Goal: Task Accomplishment & Management: Use online tool/utility

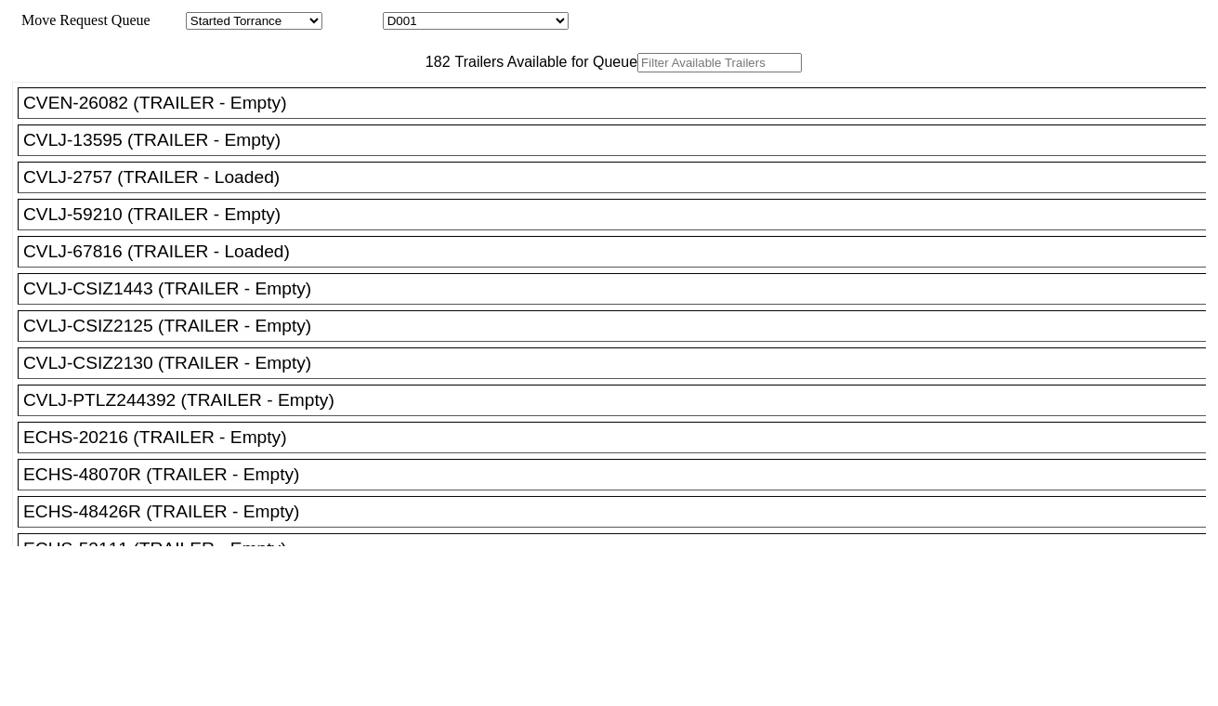
click at [504, 20] on select "D001 D002 D003 D004 D005 D006 D007 D008 D009 D010 D011 D012 D013 D014 D015 D016…" at bounding box center [476, 21] width 186 height 18
select select "3247"
click at [399, 15] on select "D001 D002 D003 D004 D005 D006 D007 D008 D009 D010 D011 D012 D013 D014 D015 D016…" at bounding box center [476, 21] width 186 height 18
click at [637, 72] on input "text" at bounding box center [719, 63] width 164 height 20
paste input "CAAU6189858"
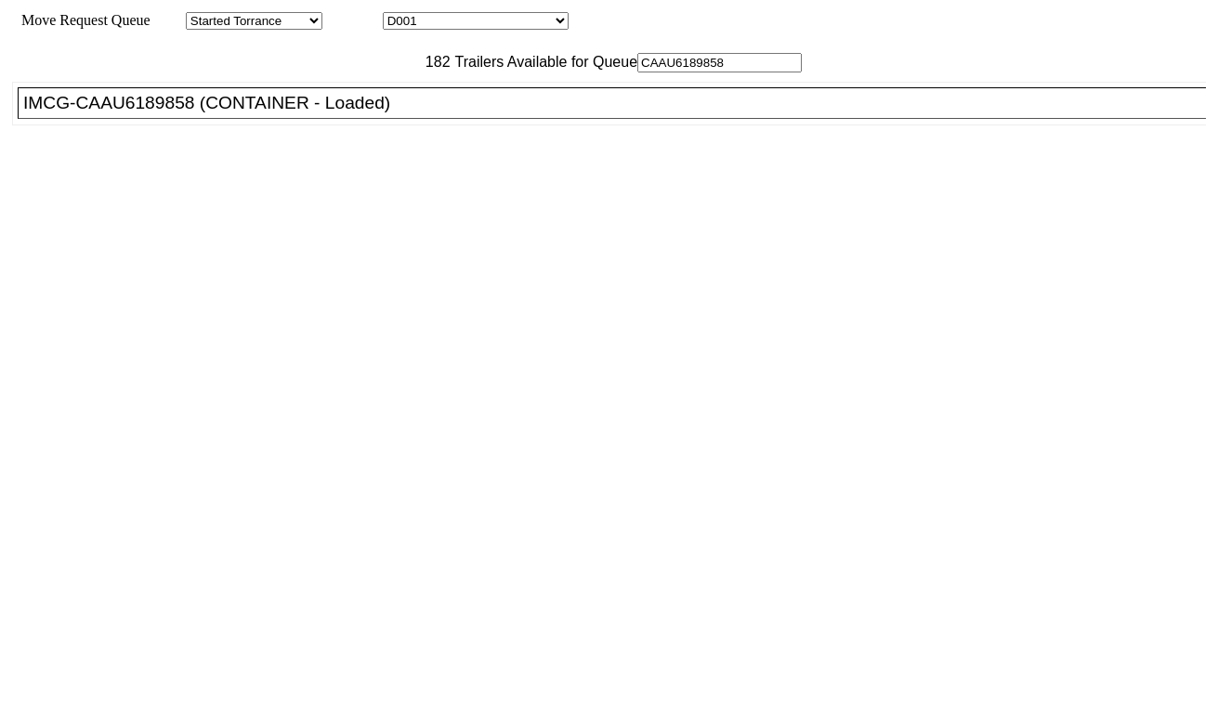
type input "CAAU6189858"
click at [360, 113] on div "IMCG-CAAU6189858 (CONTAINER - Loaded)" at bounding box center [620, 103] width 1194 height 20
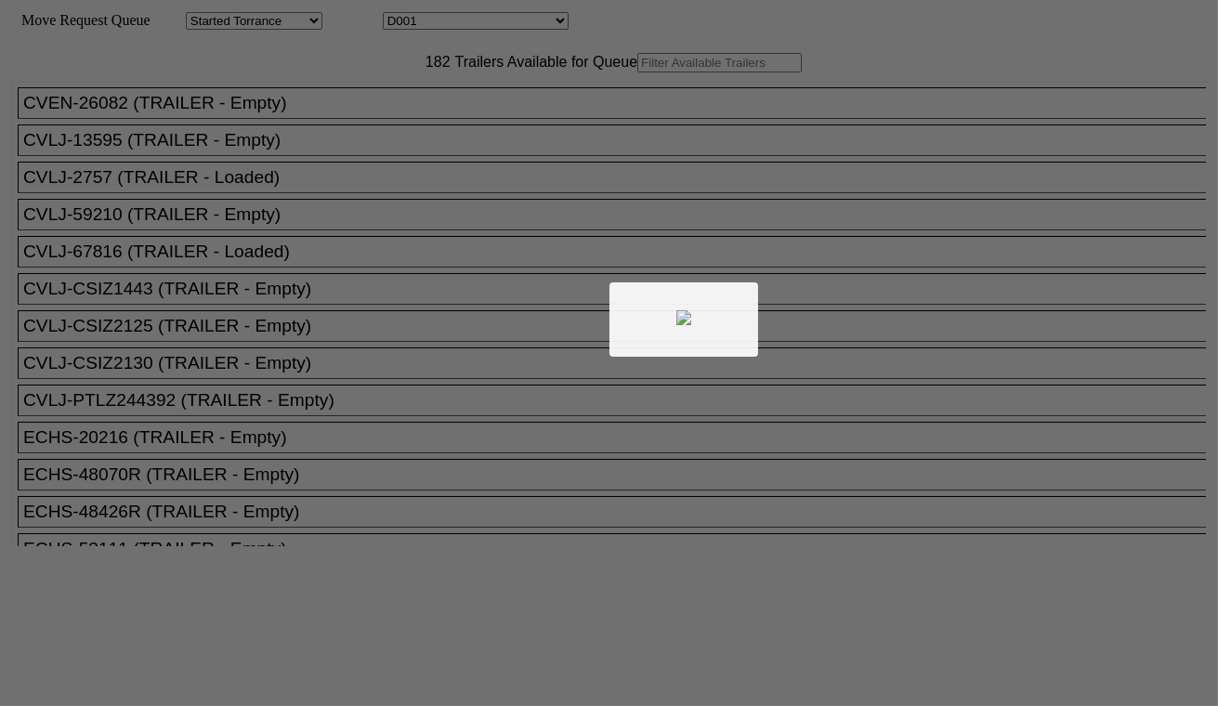
click at [487, 19] on div at bounding box center [609, 353] width 1218 height 706
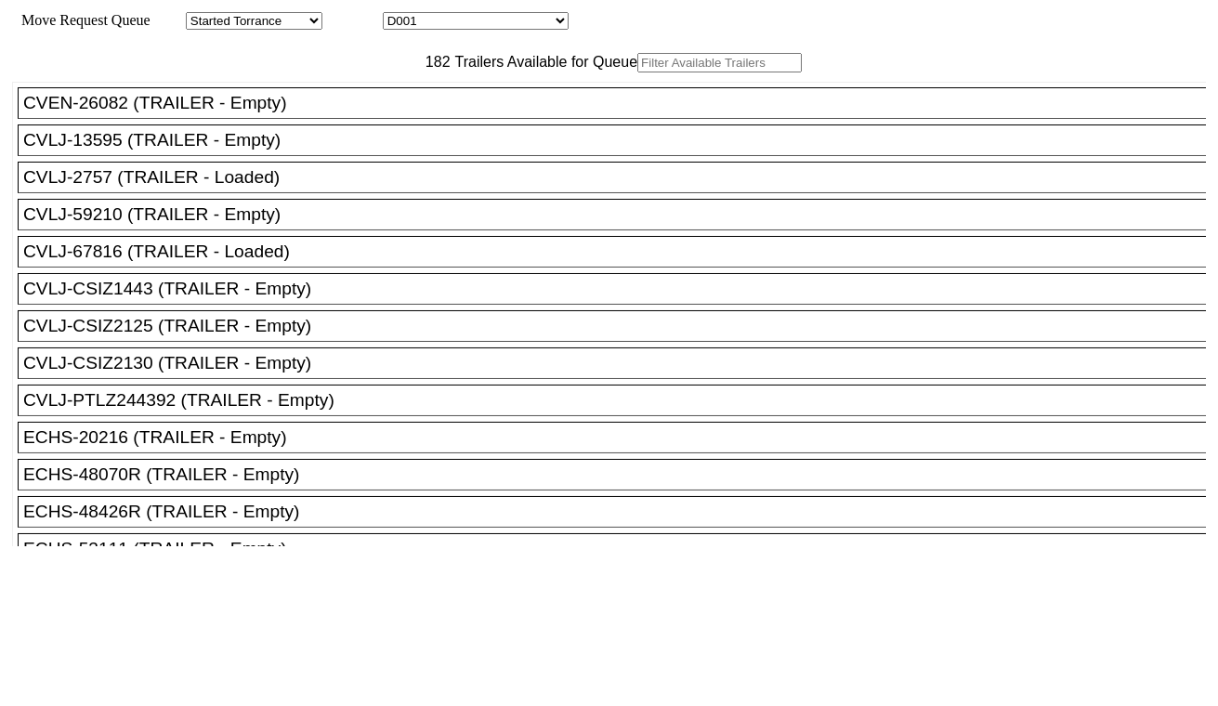
click at [485, 23] on select "D001 D002 D003 D004 D005 D006 D007 D008 D009 D010 D011 D012 D013 D014 D015 D016…" at bounding box center [476, 21] width 186 height 18
select select "3248"
click at [399, 15] on select "D001 D002 D003 D004 D005 D006 D007 D008 D009 D010 D011 D012 D013 D014 D015 D016…" at bounding box center [476, 21] width 186 height 18
click at [637, 72] on input "text" at bounding box center [719, 63] width 164 height 20
paste input "TCLU1520026"
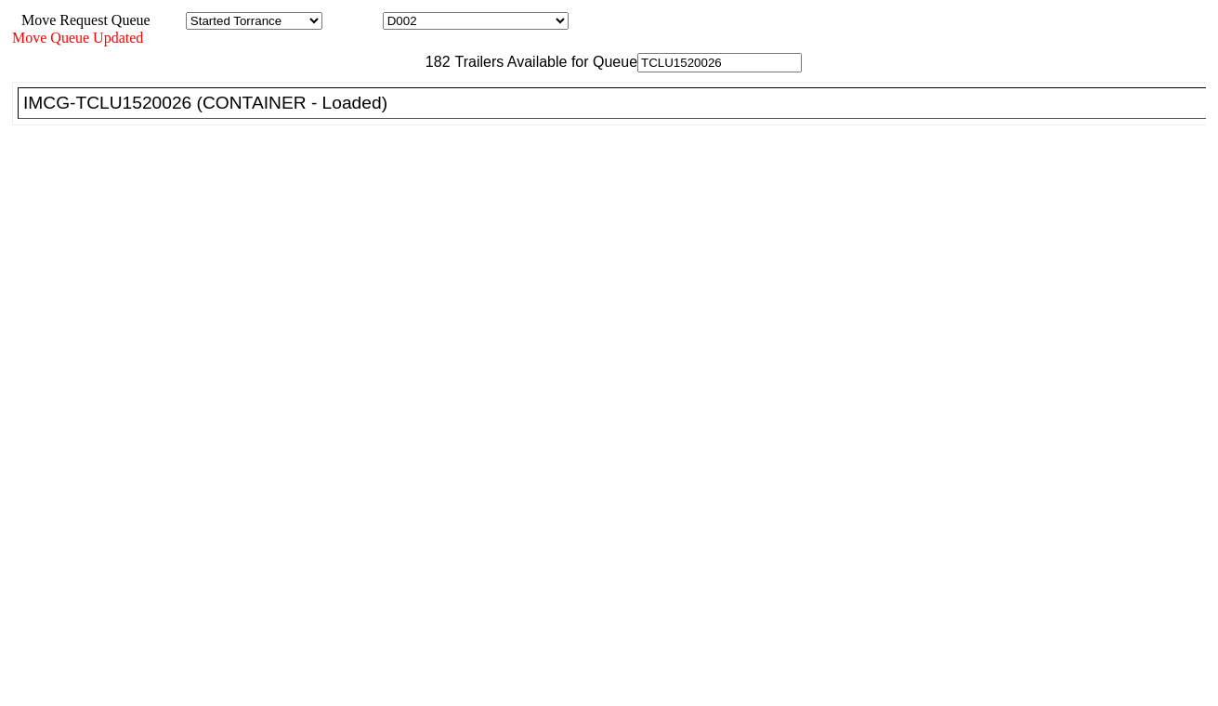
type input "TCLU1520026"
click at [372, 113] on div "IMCG-TCLU1520026 (CONTAINER - Loaded)" at bounding box center [620, 103] width 1194 height 20
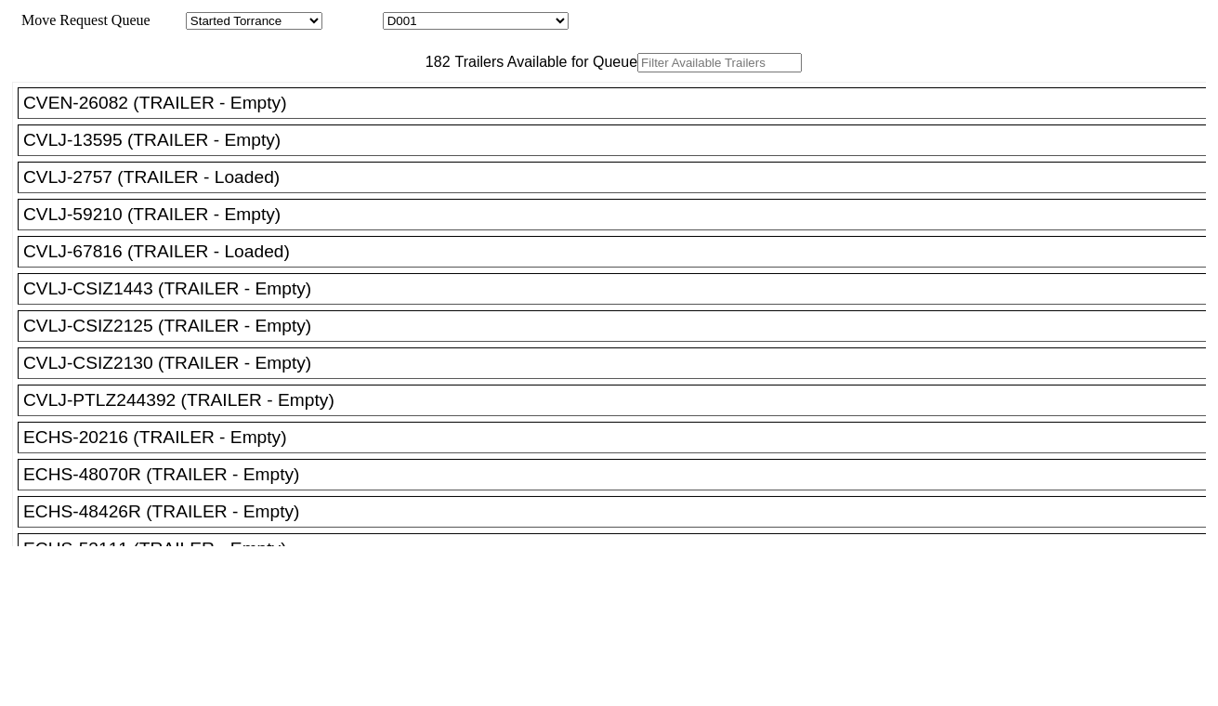
click at [451, 26] on select "D001 D002 D003 D004 D005 D006 D007 D008 D009 D010 D011 D012 D013 D014 D015 D016…" at bounding box center [476, 21] width 186 height 18
select select "3249"
click at [399, 15] on select "D001 D002 D003 D004 D005 D006 D007 D008 D009 D010 D011 D012 D013 D014 D015 D016…" at bounding box center [476, 21] width 186 height 18
click at [637, 72] on input "text" at bounding box center [719, 63] width 164 height 20
paste input "KOCU4387717"
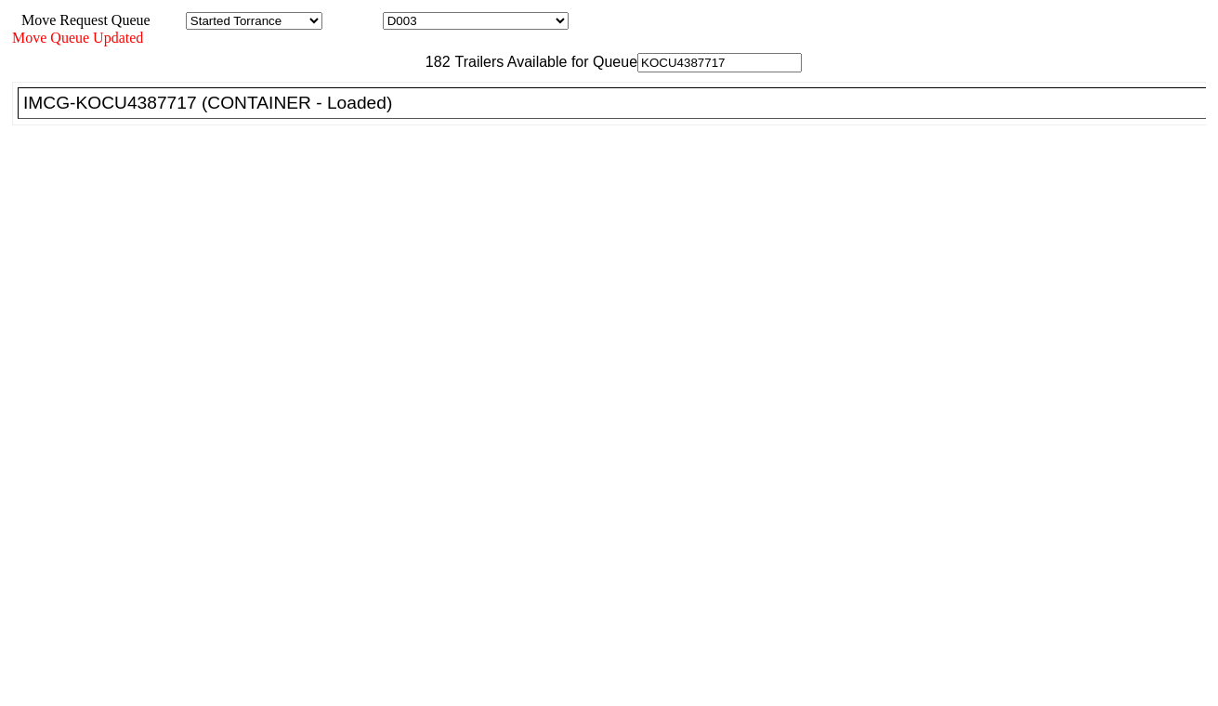
type input "KOCU4387717"
click at [385, 113] on div "IMCG-KOCU4387717 (CONTAINER - Loaded)" at bounding box center [620, 103] width 1194 height 20
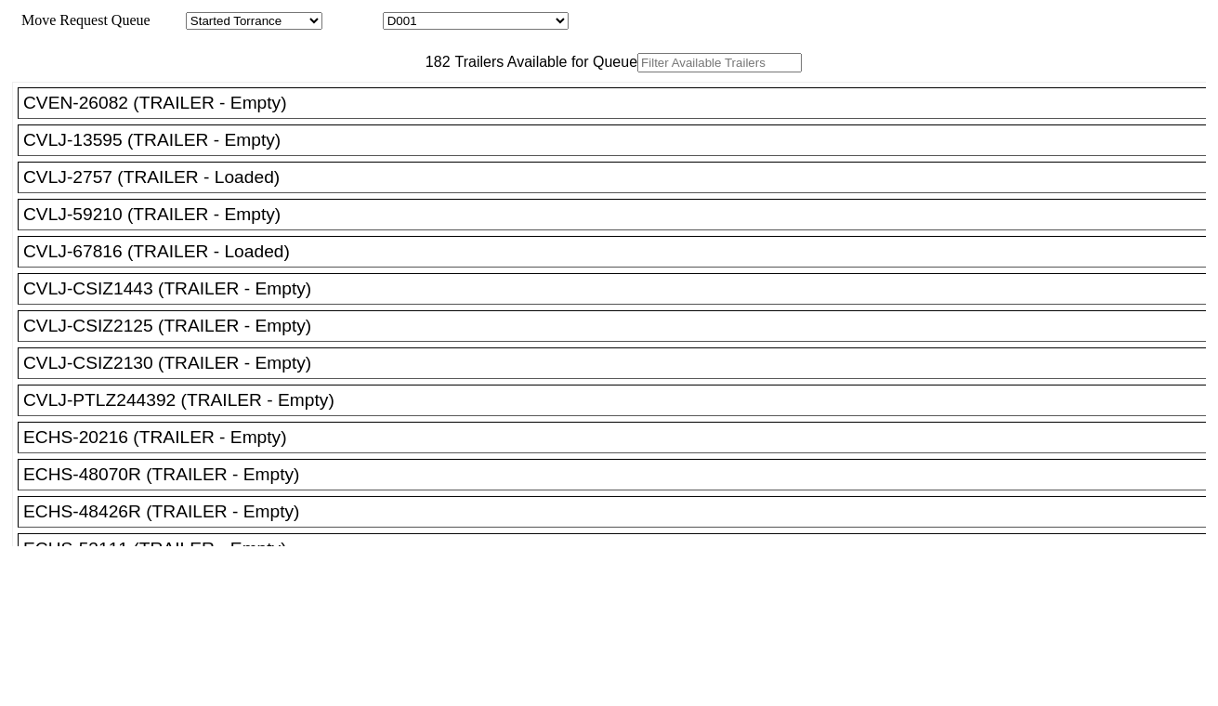
click at [475, 29] on select "D001 D002 D003 D004 D005 D006 D007 D008 D009 D010 D011 D012 D013 D014 D015 D016…" at bounding box center [476, 21] width 186 height 18
click at [475, 28] on select "D001 D002 D003 D004 D005 D006 D007 D008 D009 D010 D011 D012 D013 D014 D015 D016…" at bounding box center [476, 21] width 186 height 18
click at [461, 15] on select "D001 D002 D003 D004 D005 D006 D007 D008 D009 D010 D011 D012 D013 D014 D015 D016…" at bounding box center [476, 21] width 186 height 18
select select "3250"
click at [399, 15] on select "D001 D002 D003 D004 D005 D006 D007 D008 D009 D010 D011 D012 D013 D014 D015 D016…" at bounding box center [476, 21] width 186 height 18
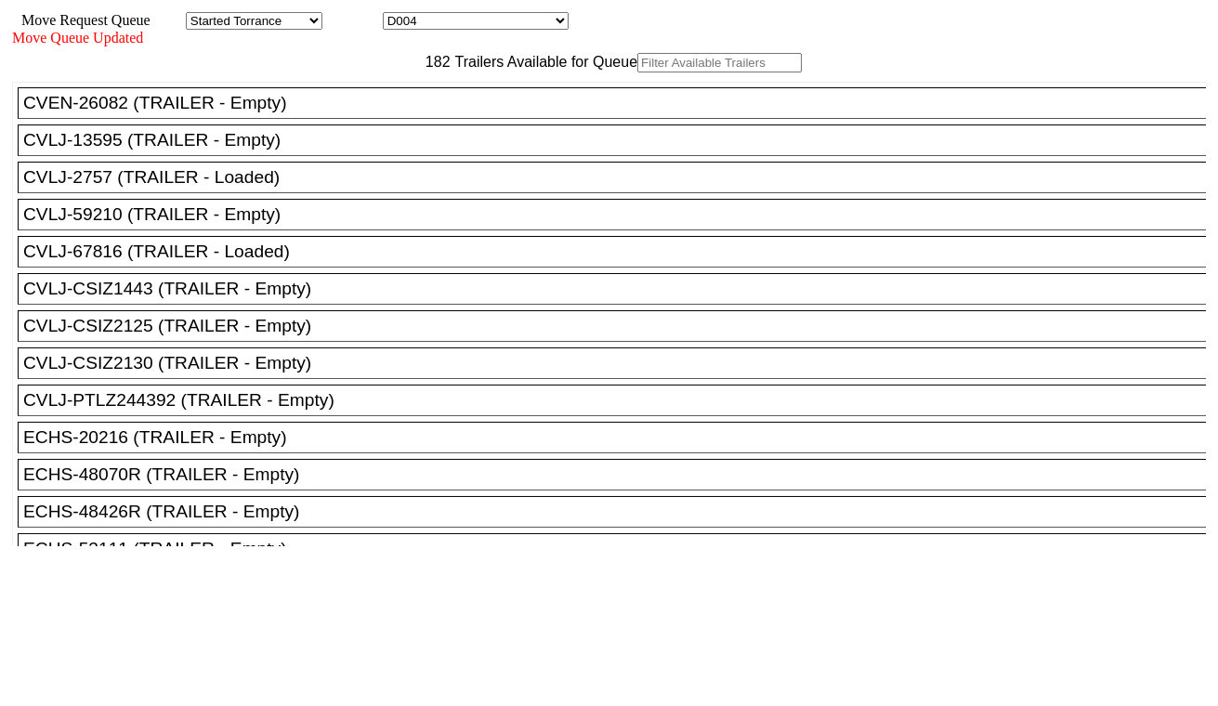
click at [637, 72] on input "text" at bounding box center [719, 63] width 164 height 20
paste input "CLHU8767201"
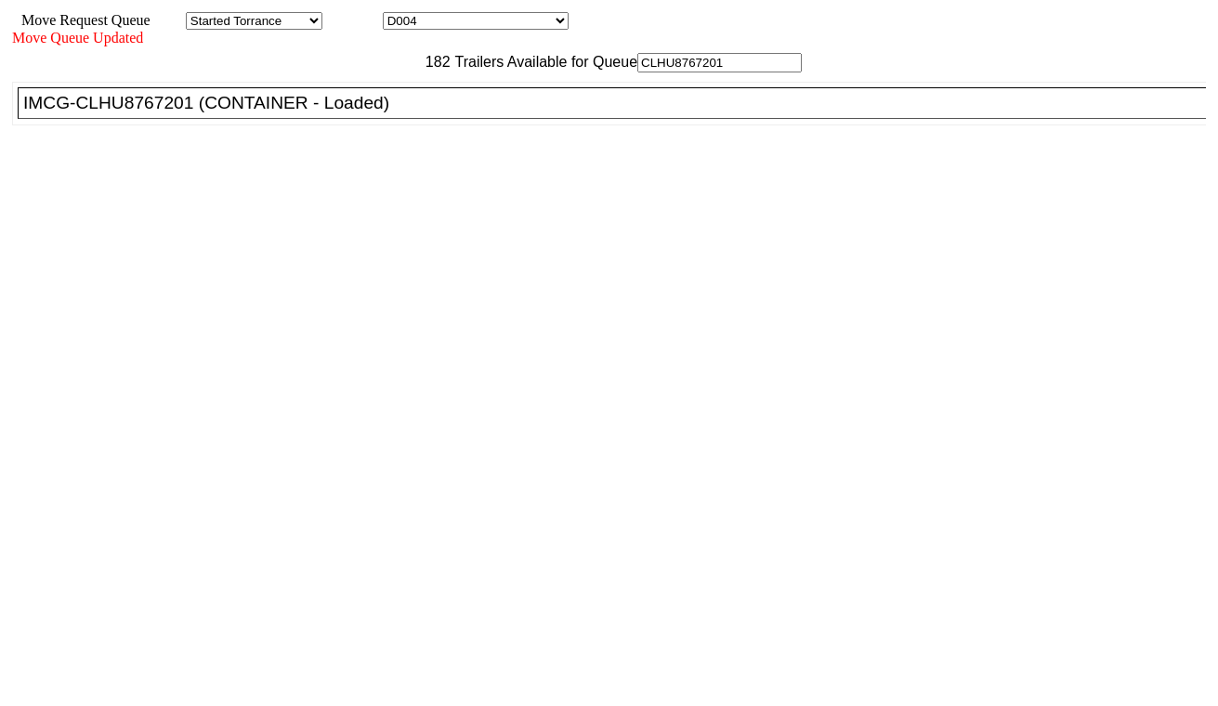
type input "CLHU8767201"
click at [401, 113] on div "IMCG-CLHU8767201 (CONTAINER - Loaded)" at bounding box center [620, 103] width 1194 height 20
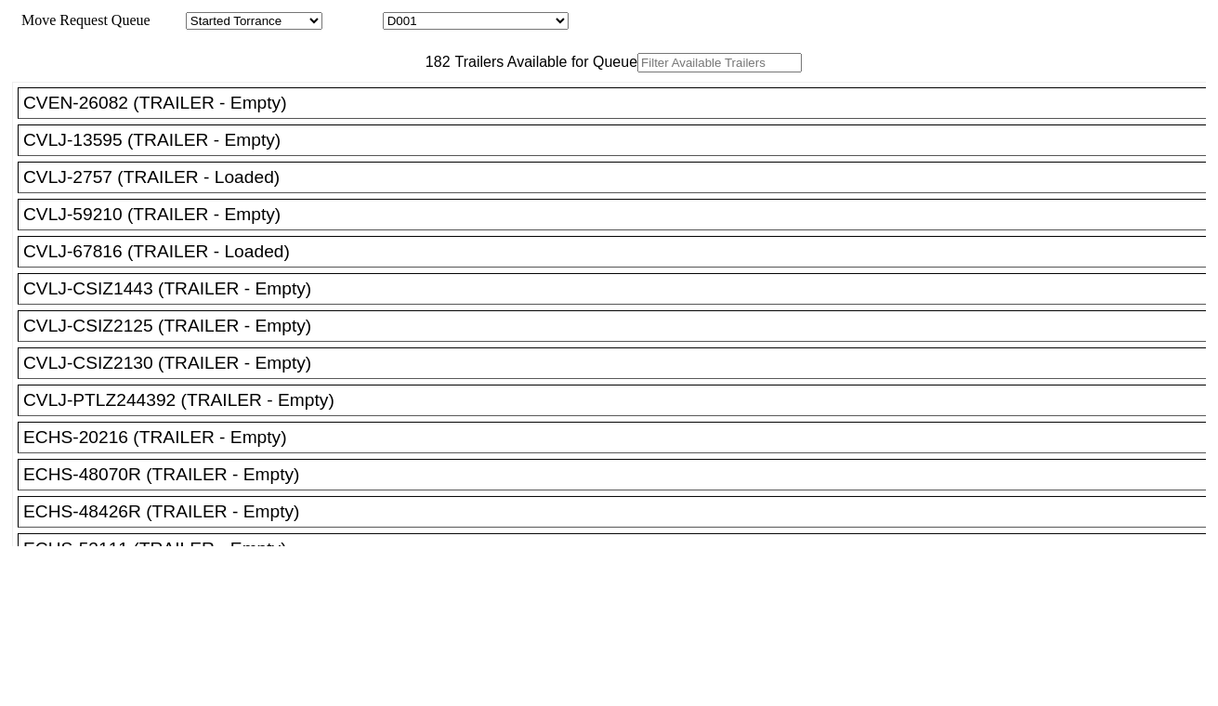
click at [637, 72] on input "text" at bounding box center [719, 63] width 164 height 20
paste input "MRSU8268249"
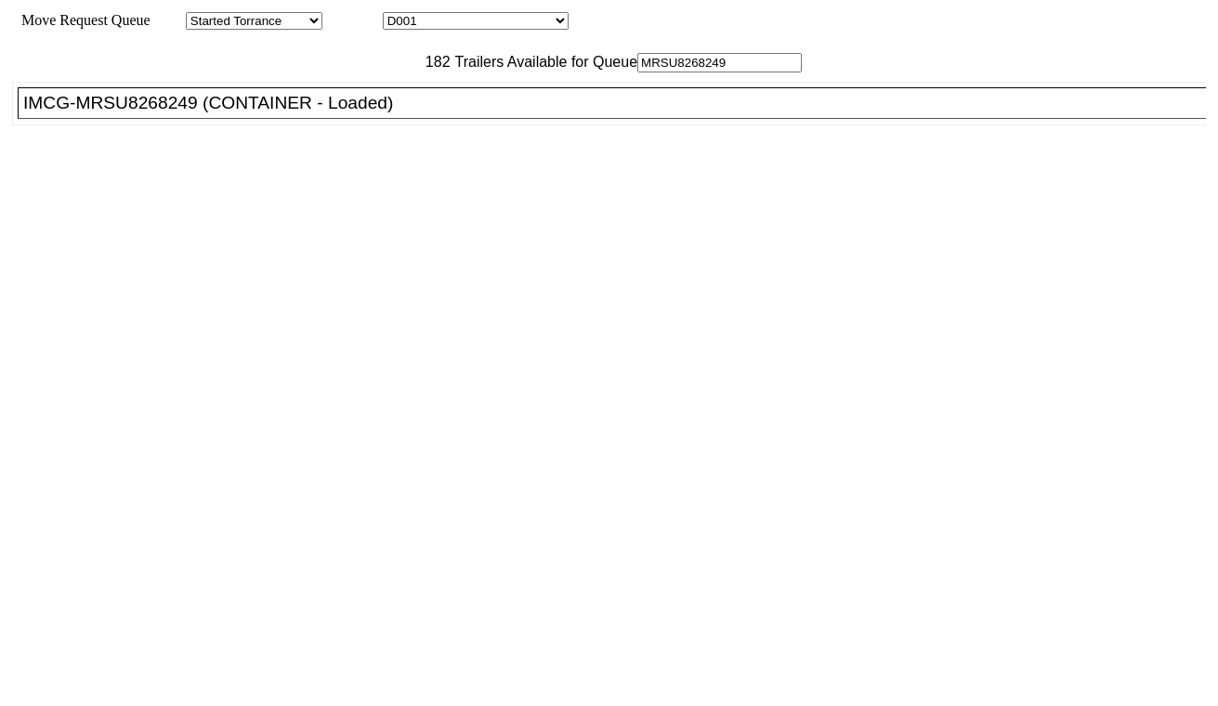
type input "MRSU8268249"
click at [368, 113] on div "IMCG-MRSU8268249 (CONTAINER - Loaded)" at bounding box center [620, 103] width 1194 height 20
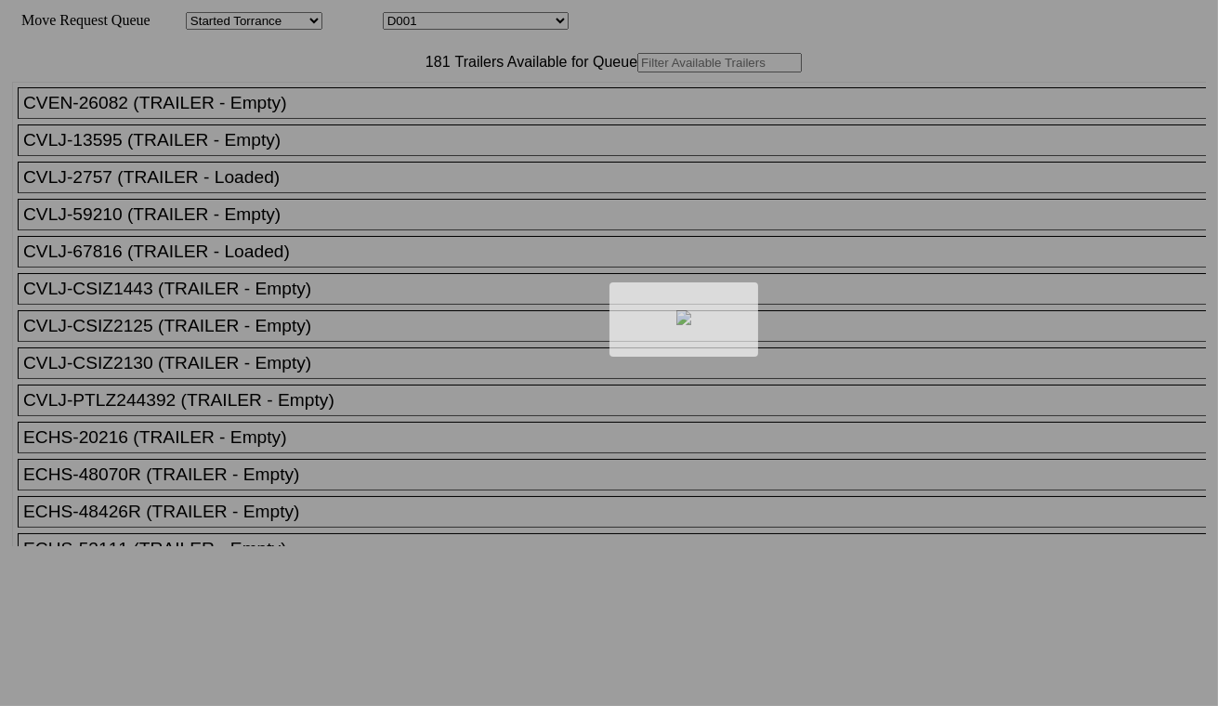
click at [439, 25] on div at bounding box center [609, 353] width 1218 height 706
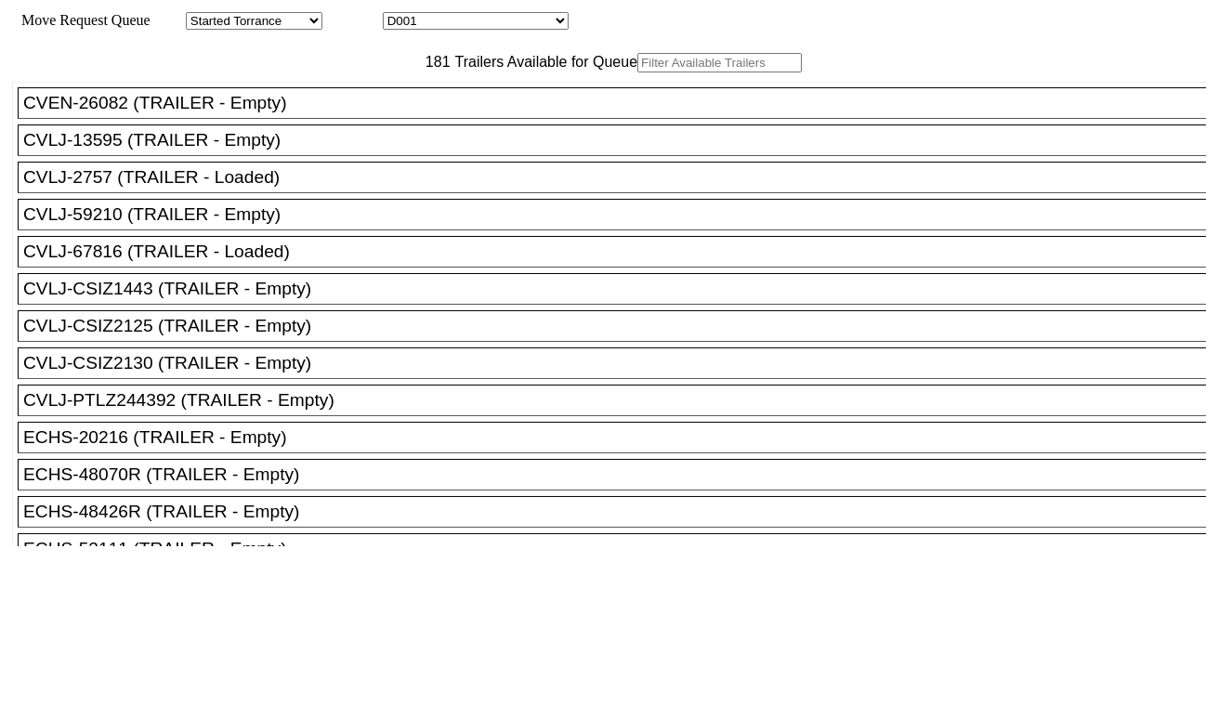
click at [450, 23] on select "D001 D002 D003 D004 D005 D006 D007 D008 D009 D010 D011 D012 D013 D014 D015 D016…" at bounding box center [476, 21] width 186 height 18
select select "3252"
click at [399, 15] on select "D001 D002 D003 D004 D005 D006 D007 D008 D009 D010 D011 D012 D013 D014 D015 D016…" at bounding box center [476, 21] width 186 height 18
click at [637, 72] on input "text" at bounding box center [719, 63] width 164 height 20
paste input "CMAU3775228"
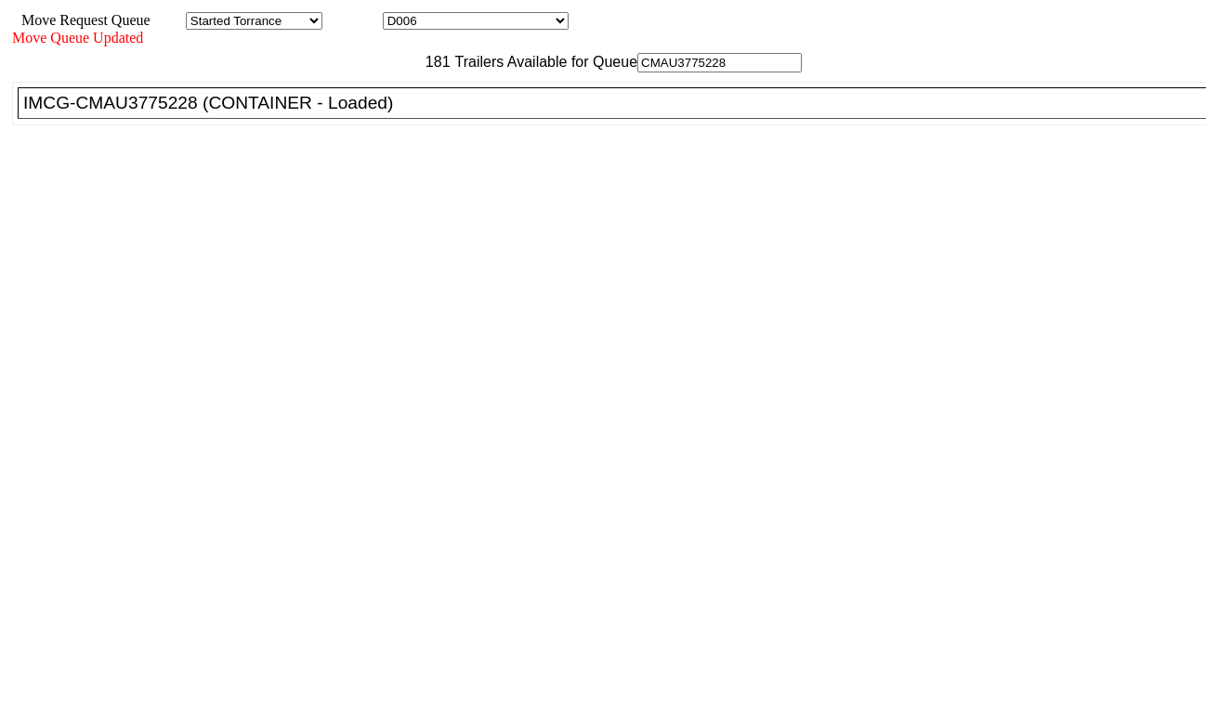
type input "CMAU3775228"
click at [360, 113] on div "IMCG-CMAU3775228 (CONTAINER - Loaded)" at bounding box center [620, 103] width 1194 height 20
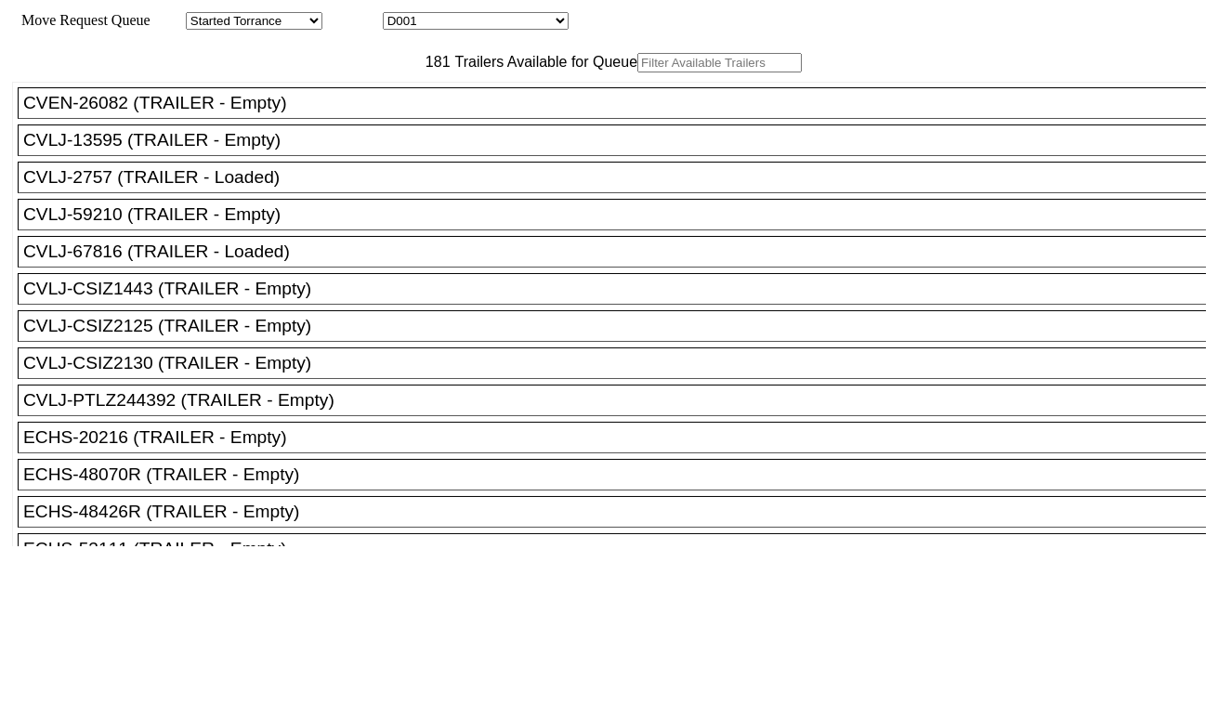
click at [472, 21] on select "D001 D002 D003 D004 D005 D006 D007 D008 D009 D010 D011 D012 D013 D014 D015 D016…" at bounding box center [476, 21] width 186 height 18
select select "3254"
click at [399, 15] on select "D001 D002 D003 D004 D005 D006 D007 D008 D009 D010 D011 D012 D013 D014 D015 D016…" at bounding box center [476, 21] width 186 height 18
click at [637, 72] on input "text" at bounding box center [719, 63] width 164 height 20
paste input "TIIU4843374"
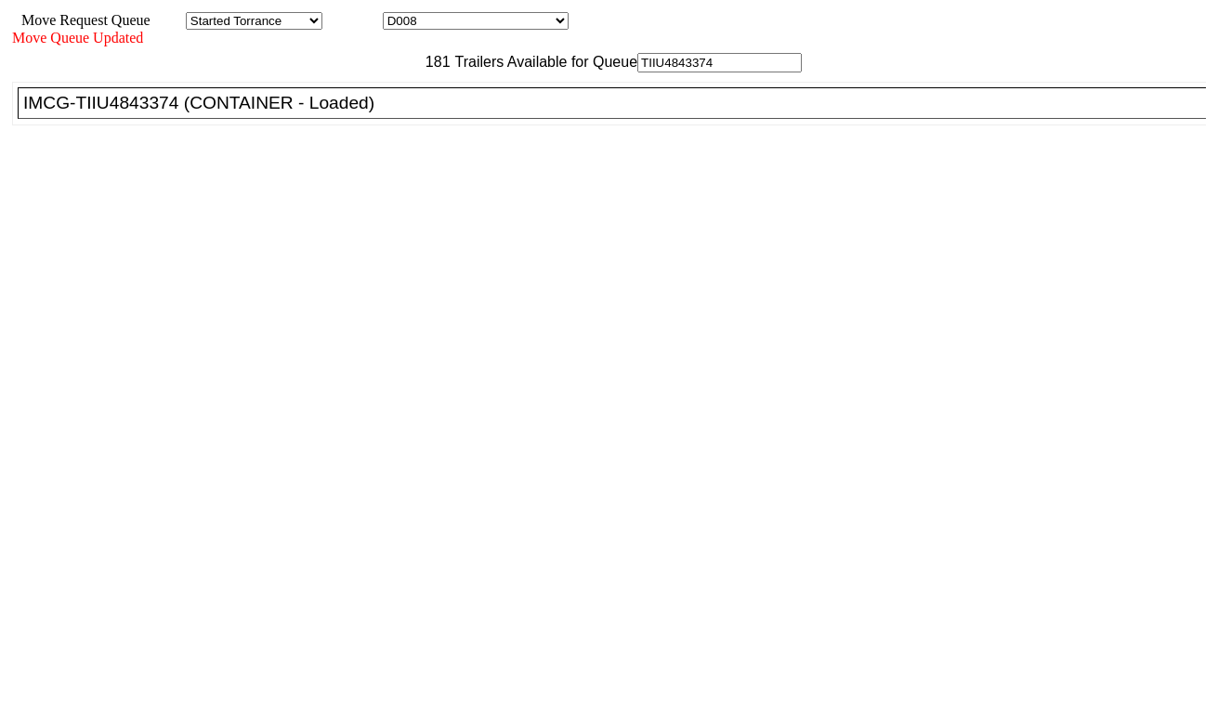
type input "TIIU4843374"
click at [367, 113] on div "IMCG-TIIU4843374 (CONTAINER - Loaded)" at bounding box center [620, 103] width 1194 height 20
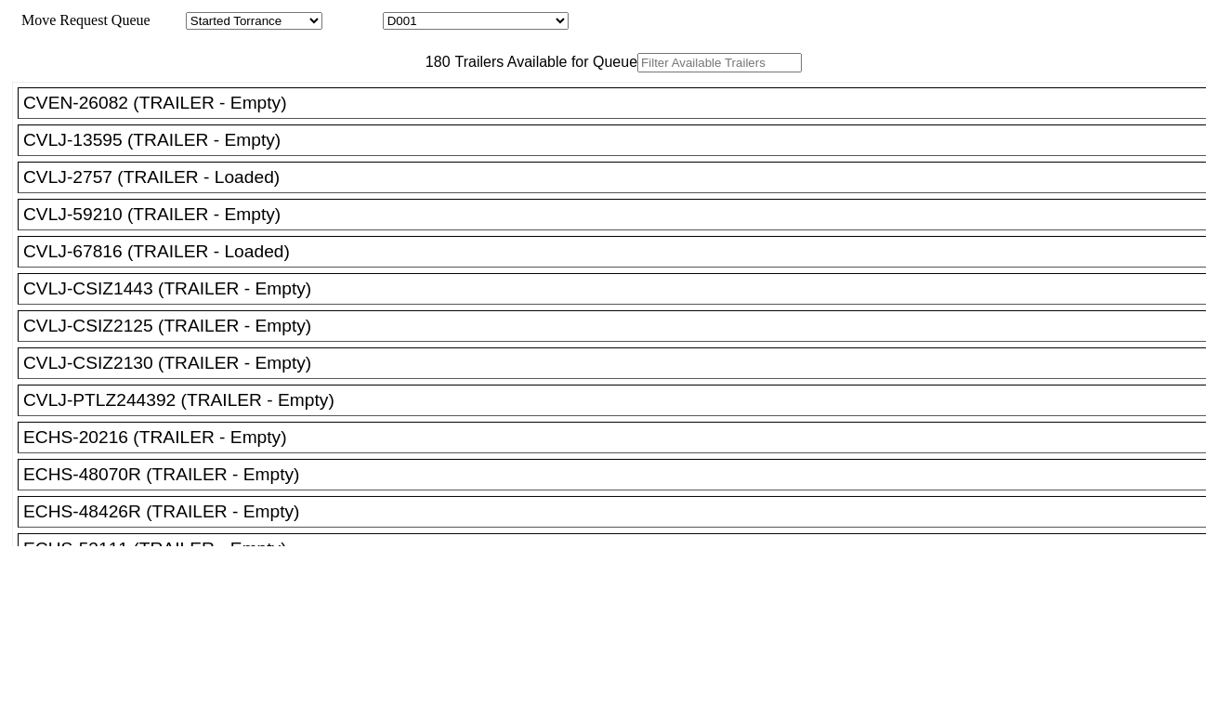
click at [479, 22] on select "D001 D002 D003 D004 D005 D006 D007 D008 D009 D010 D011 D012 D013 D014 D015 D016…" at bounding box center [476, 21] width 186 height 18
select select "3255"
click at [399, 15] on select "D001 D002 D003 D004 D005 D006 D007 D008 D009 D010 D011 D012 D013 D014 D015 D016…" at bounding box center [476, 21] width 186 height 18
click at [637, 72] on input "text" at bounding box center [719, 63] width 164 height 20
paste input "MSDU7489193"
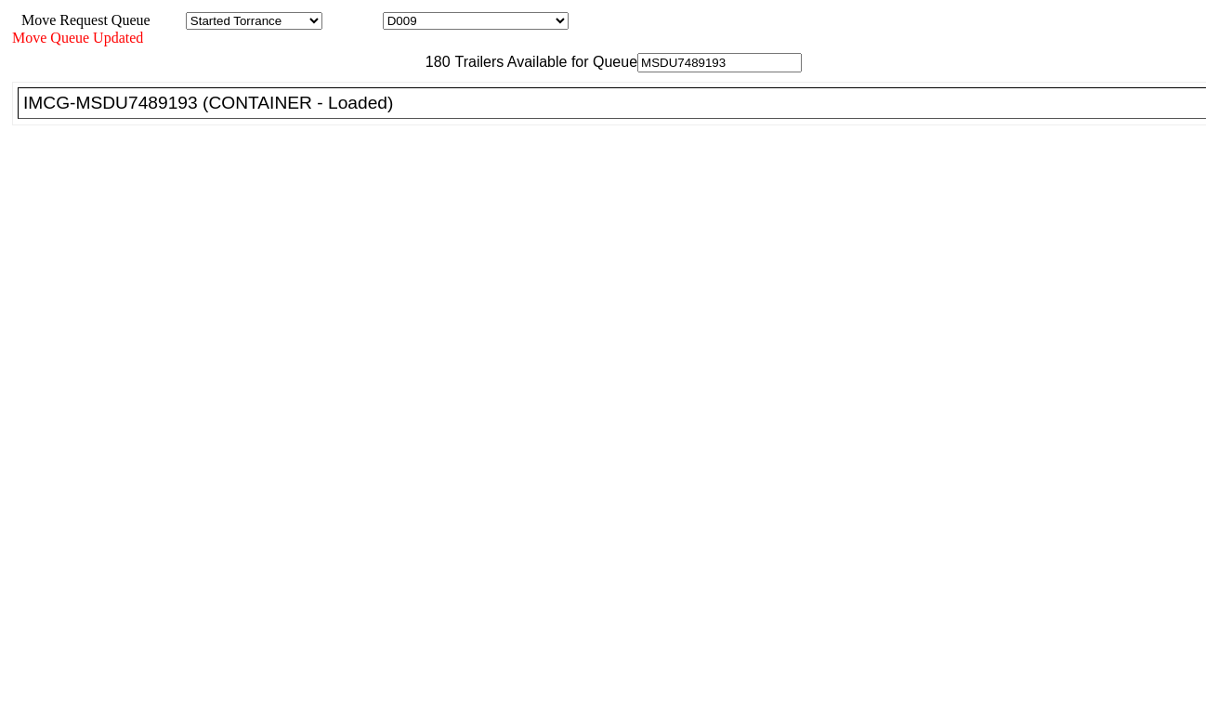
type input "MSDU7489193"
click at [383, 113] on div "IMCG-MSDU7489193 (CONTAINER - Loaded)" at bounding box center [620, 103] width 1194 height 20
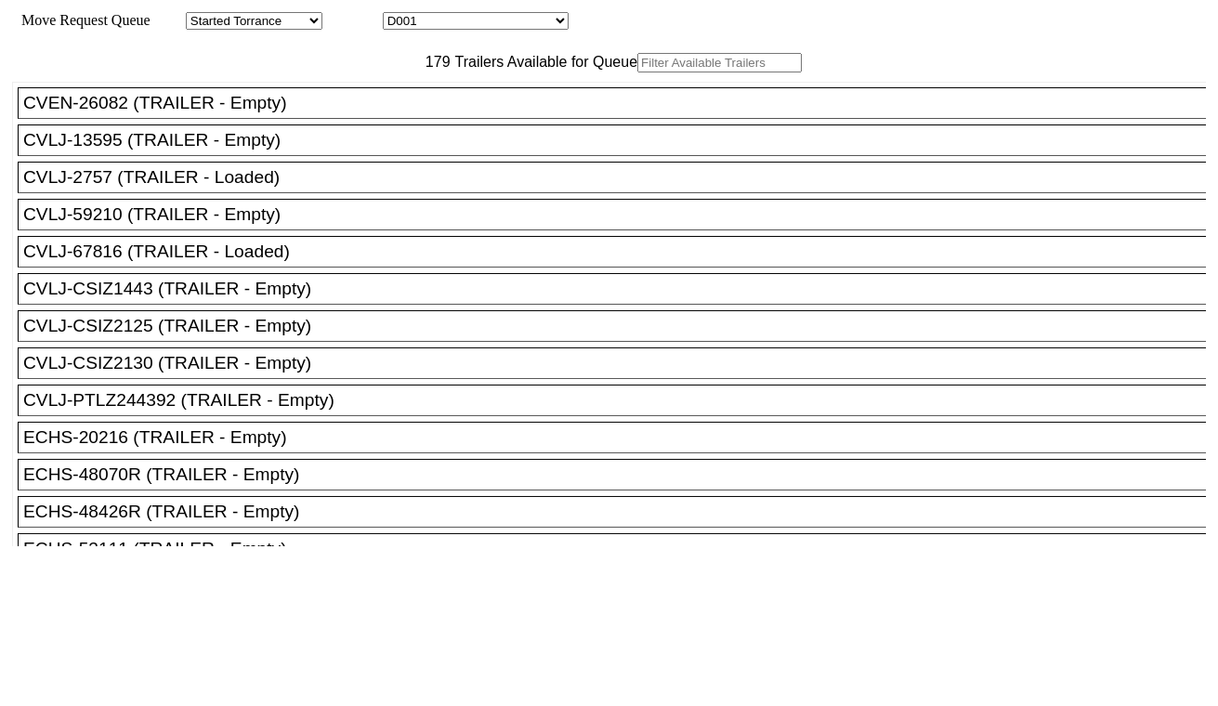
click at [490, 25] on select "D001 D002 D003 D004 D005 D006 D007 D008 D009 D010 D011 D012 D013 D014 D015 D016…" at bounding box center [476, 21] width 186 height 18
select select "3256"
click at [399, 15] on select "D001 D002 D003 D004 D005 D006 D007 D008 D009 D010 D011 D012 D013 D014 D015 D016…" at bounding box center [476, 21] width 186 height 18
click at [637, 72] on input "text" at bounding box center [719, 63] width 164 height 20
paste input "MSBU5207879"
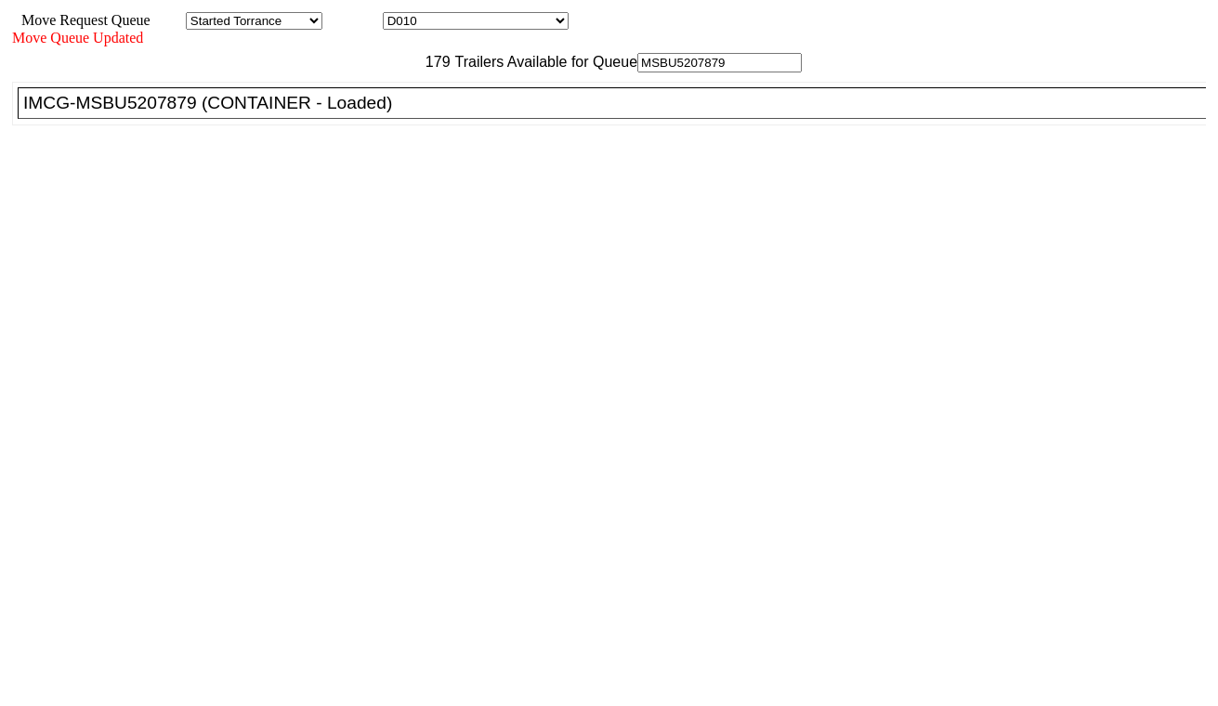
type input "MSBU5207879"
click at [384, 113] on div "IMCG-MSBU5207879 (CONTAINER - Loaded)" at bounding box center [620, 103] width 1194 height 20
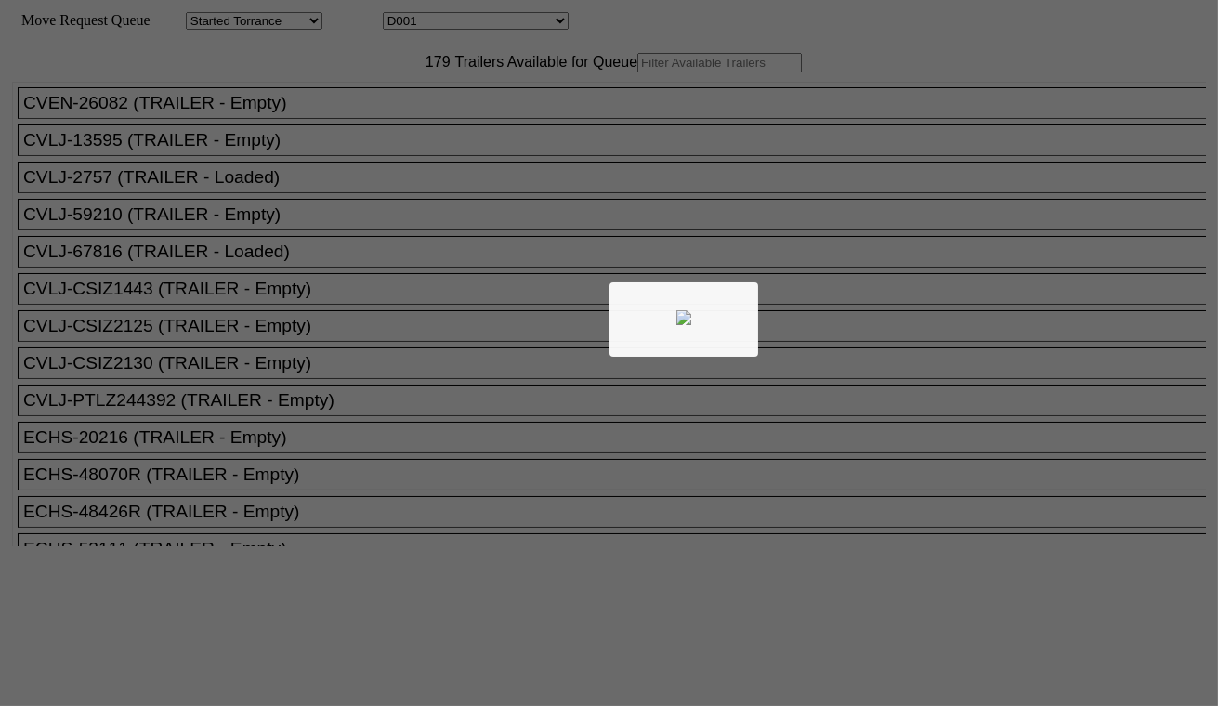
click at [544, 20] on div at bounding box center [609, 353] width 1218 height 706
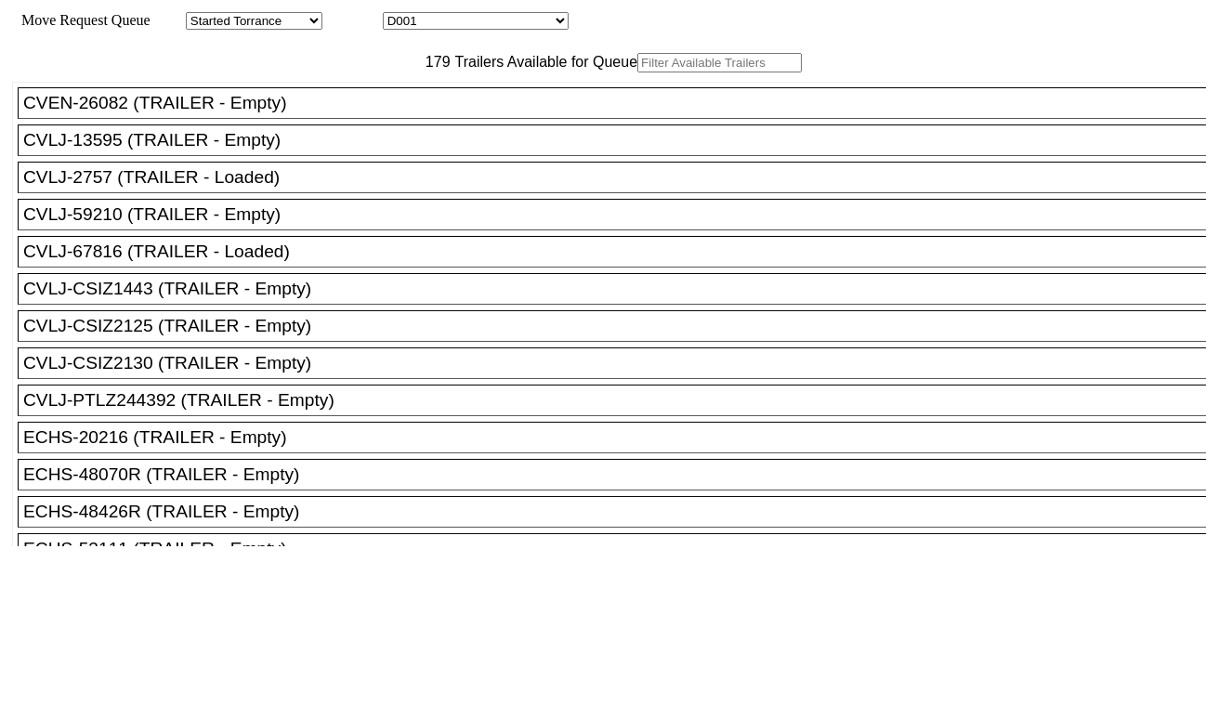
click at [542, 30] on select "D001 D002 D003 D004 D005 D006 D007 D008 D009 D010 D011 D012 D013 D014 D015 D016…" at bounding box center [476, 21] width 186 height 18
select select "3257"
click at [399, 15] on select "D001 D002 D003 D004 D005 D006 D007 D008 D009 D010 D011 D012 D013 D014 D015 D016…" at bounding box center [476, 21] width 186 height 18
click at [637, 72] on input "text" at bounding box center [719, 63] width 164 height 20
paste input "TXGU6936485"
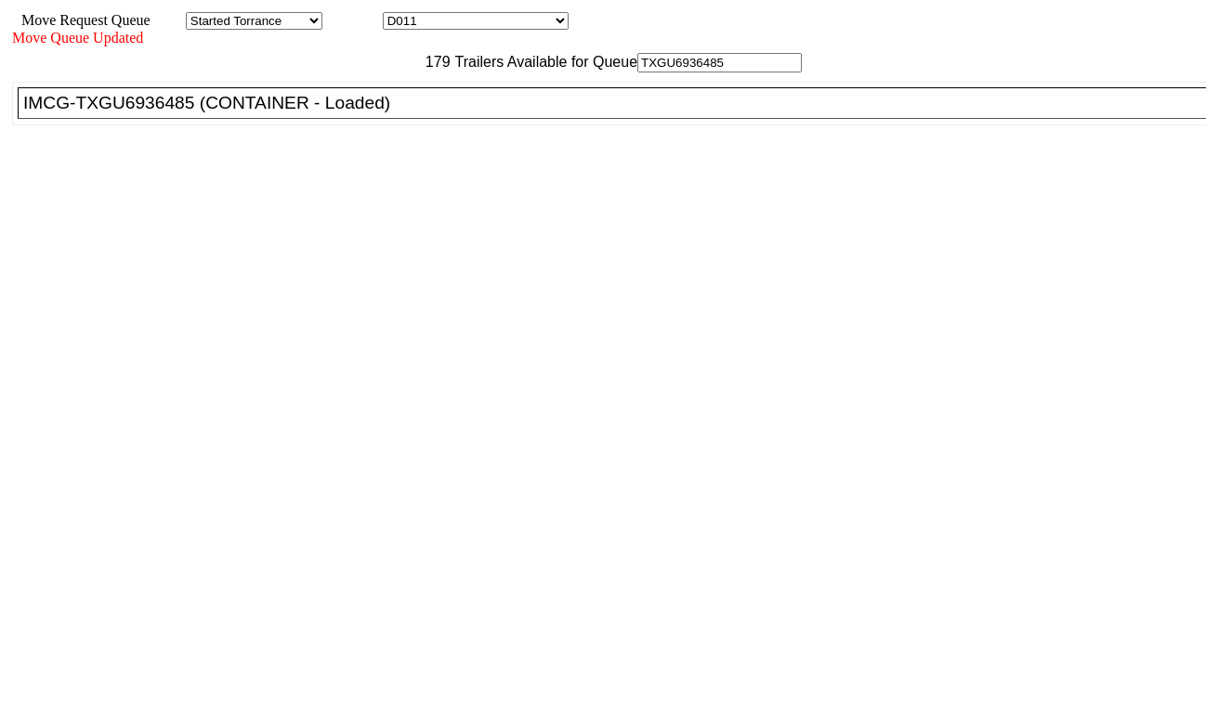
type input "TXGU6936485"
click at [381, 113] on div "IMCG-TXGU6936485 (CONTAINER - Loaded)" at bounding box center [620, 103] width 1194 height 20
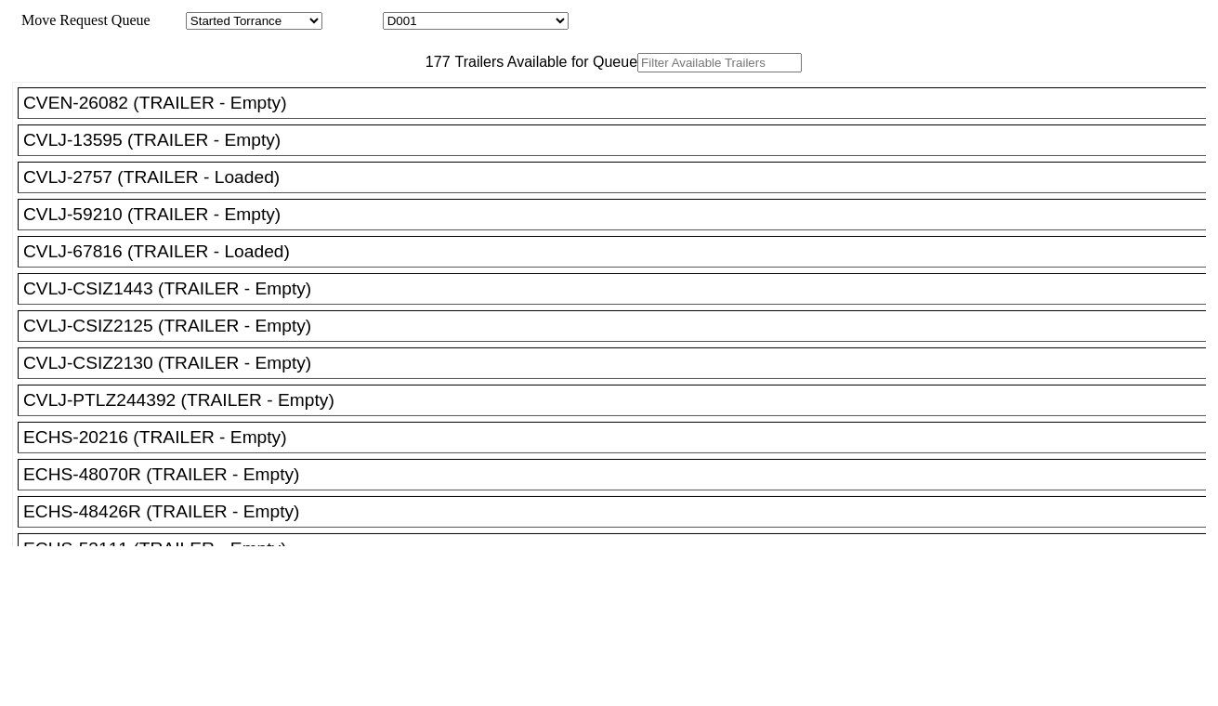
click at [484, 17] on select "D001 D002 D003 D004 D005 D006 D007 D008 D009 D010 D011 D012 D013 D014 D015 D016…" at bounding box center [476, 21] width 186 height 18
select select "3258"
click at [399, 15] on select "D001 D002 D003 D004 D005 D006 D007 D008 D009 D010 D011 D012 D013 D014 D015 D016…" at bounding box center [476, 21] width 186 height 18
click at [637, 72] on input "text" at bounding box center [719, 63] width 164 height 20
paste input "MSBU5344172"
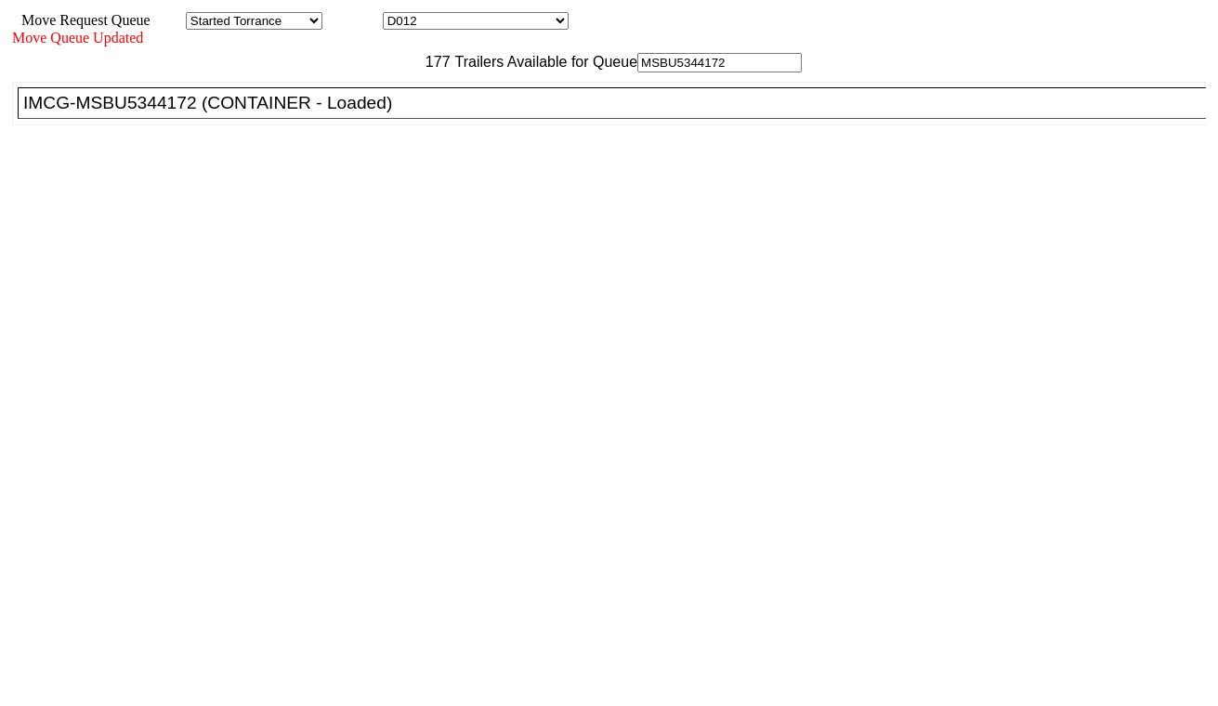
type input "MSBU5344172"
drag, startPoint x: 386, startPoint y: 144, endPoint x: 394, endPoint y: 152, distance: 11.2
click at [387, 113] on div "IMCG-MSBU5344172 (CONTAINER - Loaded)" at bounding box center [620, 103] width 1194 height 20
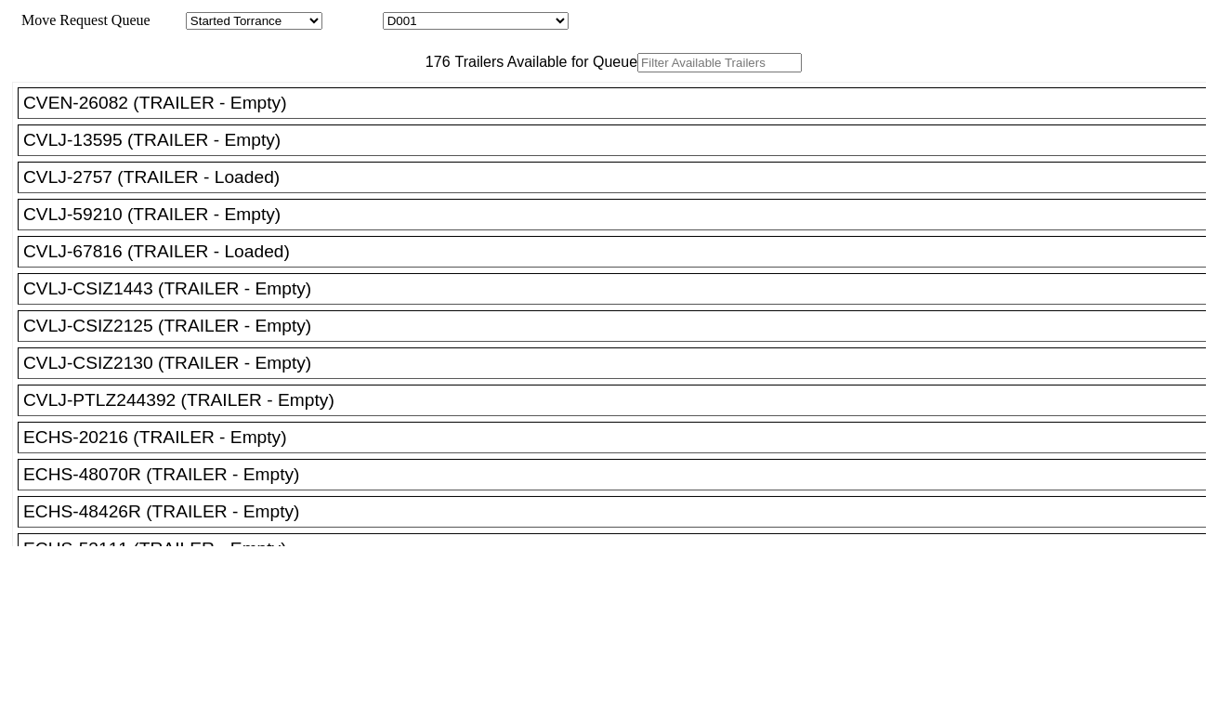
click at [470, 22] on select "D001 D002 D003 D004 D005 D006 D007 D008 D009 D010 D011 D012 D013 D014 D015 D016…" at bounding box center [476, 21] width 186 height 18
select select "3259"
click at [399, 15] on select "D001 D002 D003 D004 D005 D006 D007 D008 D009 D010 D011 D012 D013 D014 D015 D016…" at bounding box center [476, 21] width 186 height 18
click at [637, 72] on input "text" at bounding box center [719, 63] width 164 height 20
paste input "HMMU6022835"
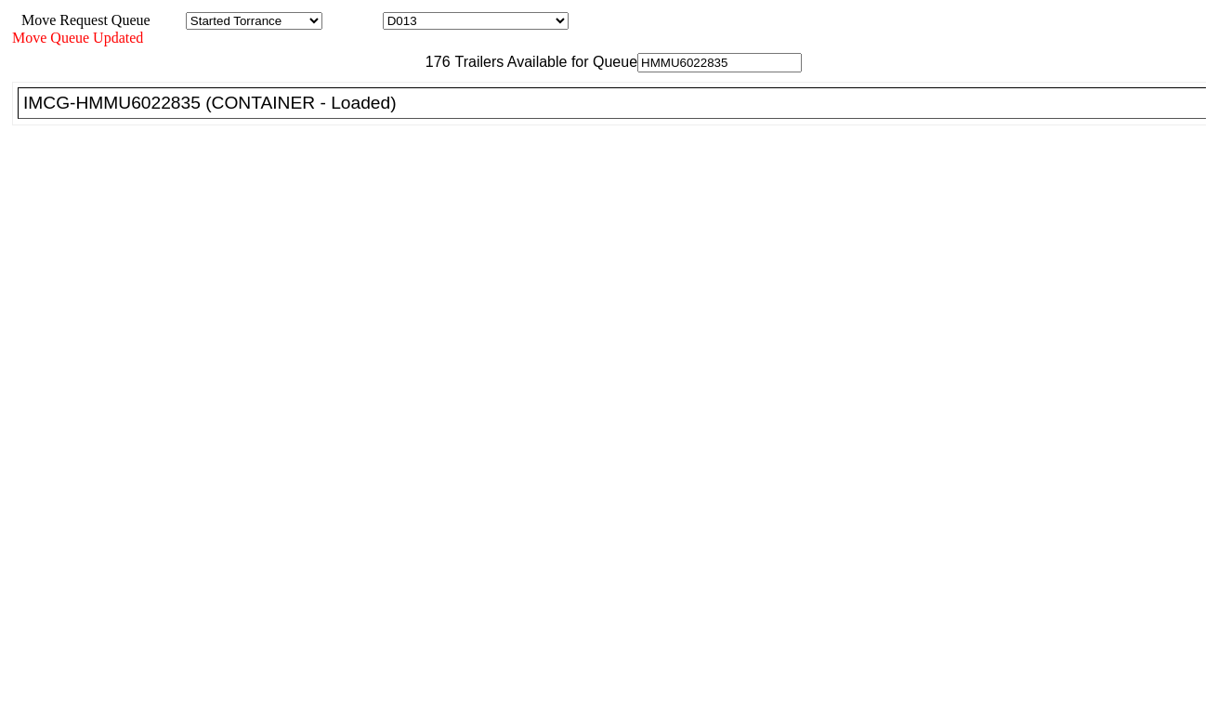
type input "HMMU6022835"
click at [386, 113] on div "IMCG-HMMU6022835 (CONTAINER - Loaded)" at bounding box center [620, 103] width 1194 height 20
